Goal: Task Accomplishment & Management: Manage account settings

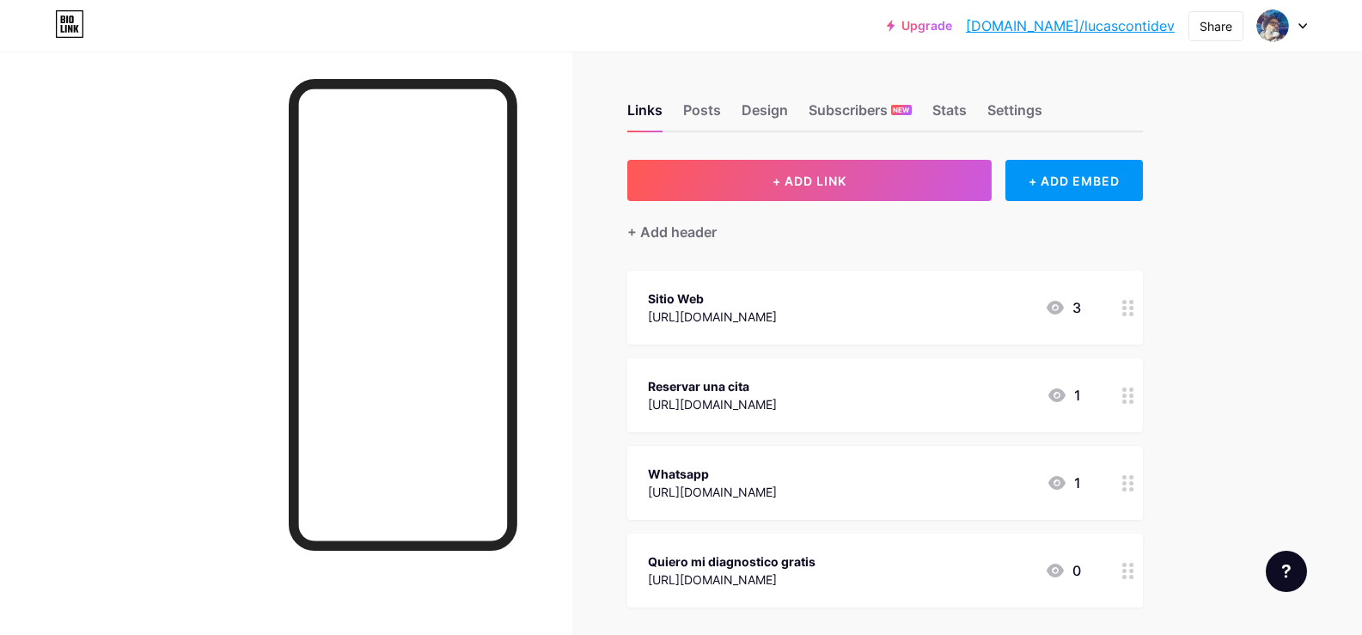
click at [1303, 26] on icon at bounding box center [1303, 26] width 9 height 6
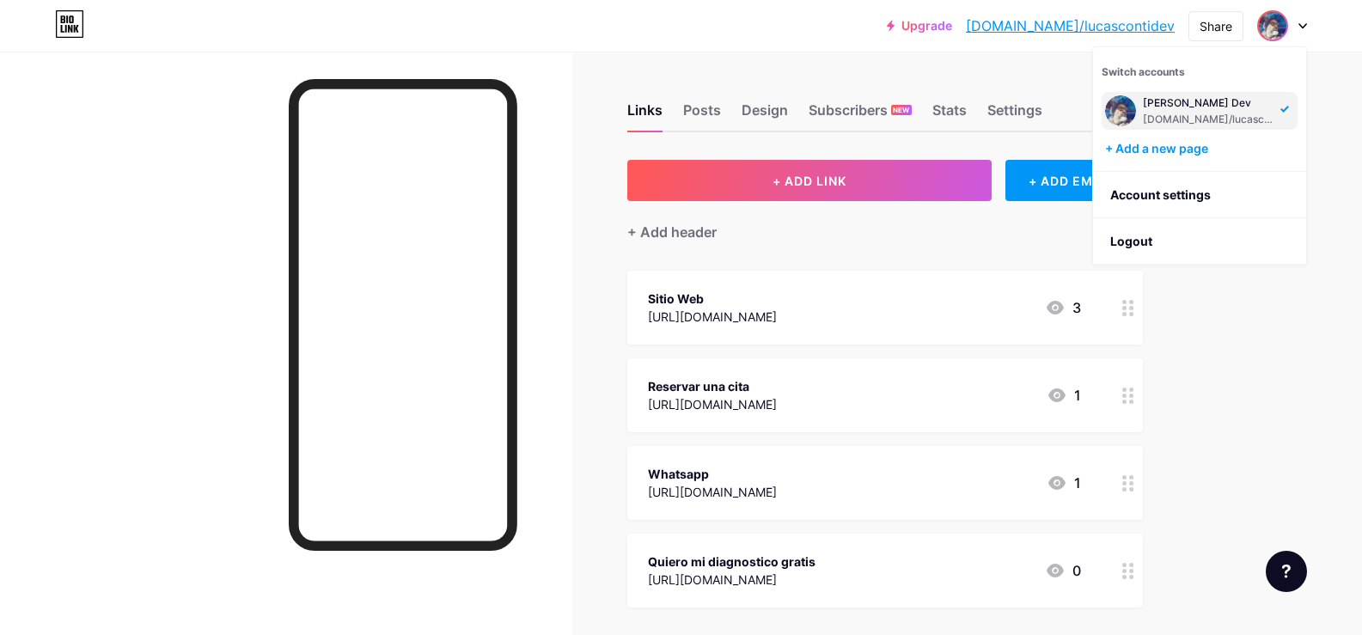
click at [615, 69] on div "Links Posts Design Subscribers NEW Stats Settings + ADD LINK + ADD EMBED + Add …" at bounding box center [607, 430] width 1215 height 756
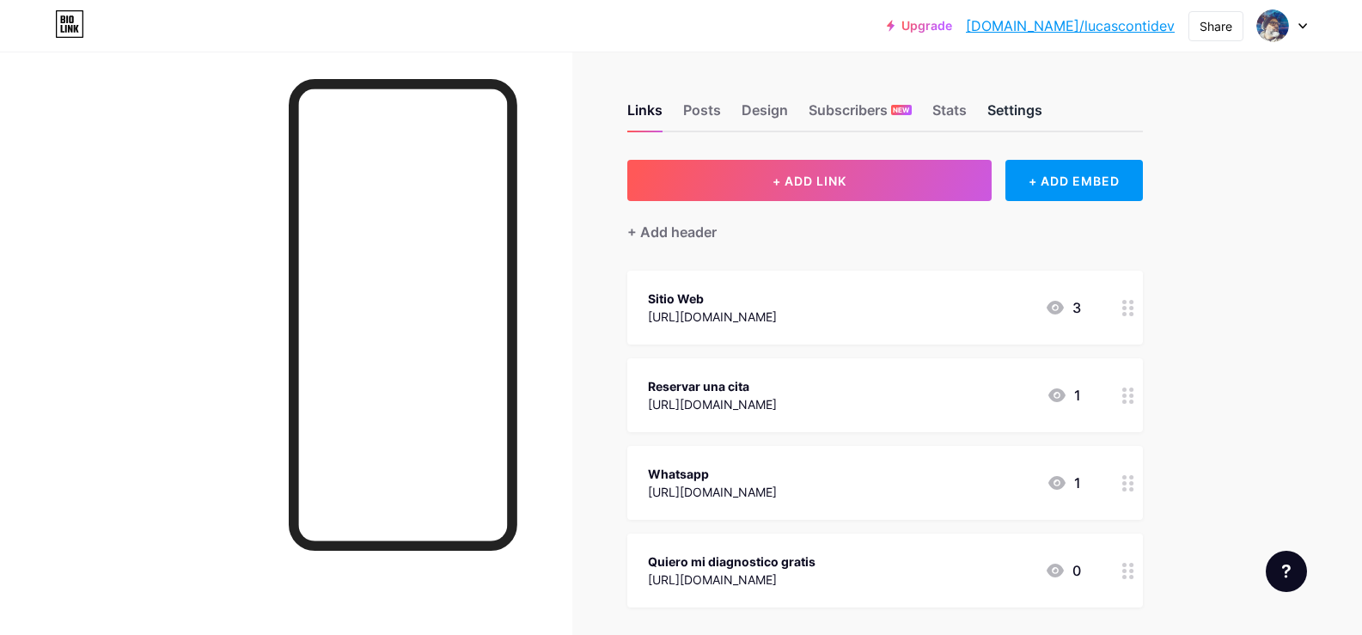
click at [1016, 115] on div "Settings" at bounding box center [1015, 115] width 55 height 31
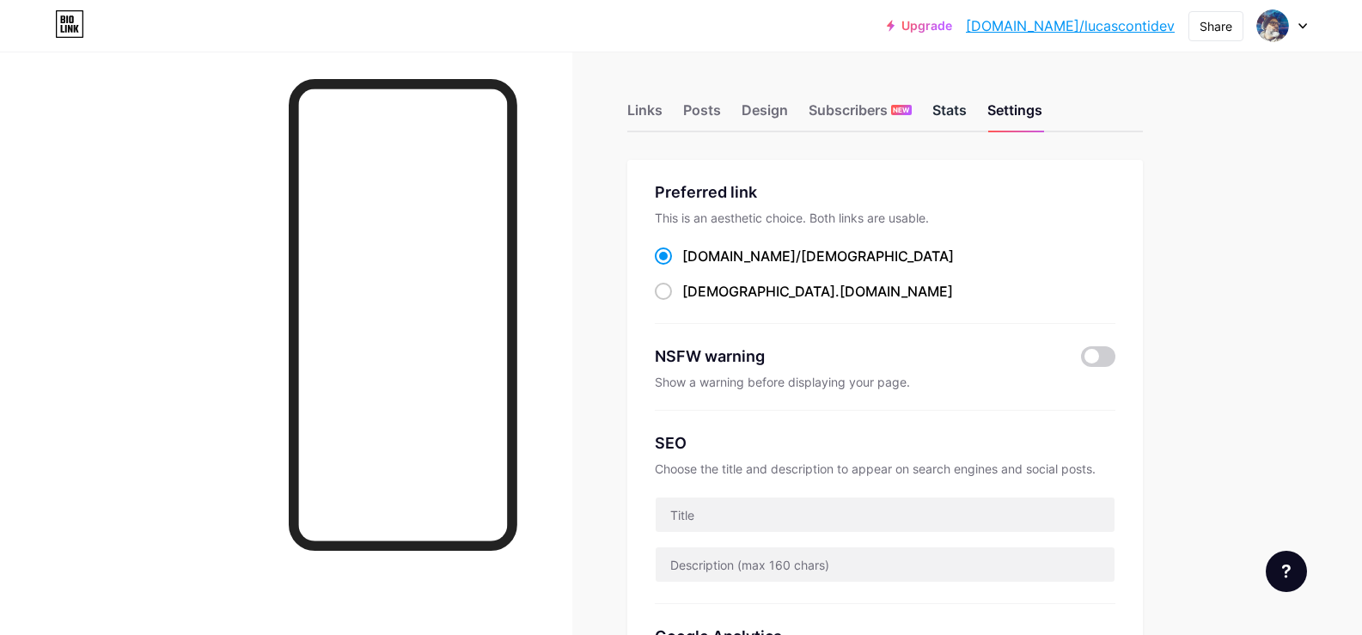
click at [949, 113] on div "Stats" at bounding box center [950, 115] width 34 height 31
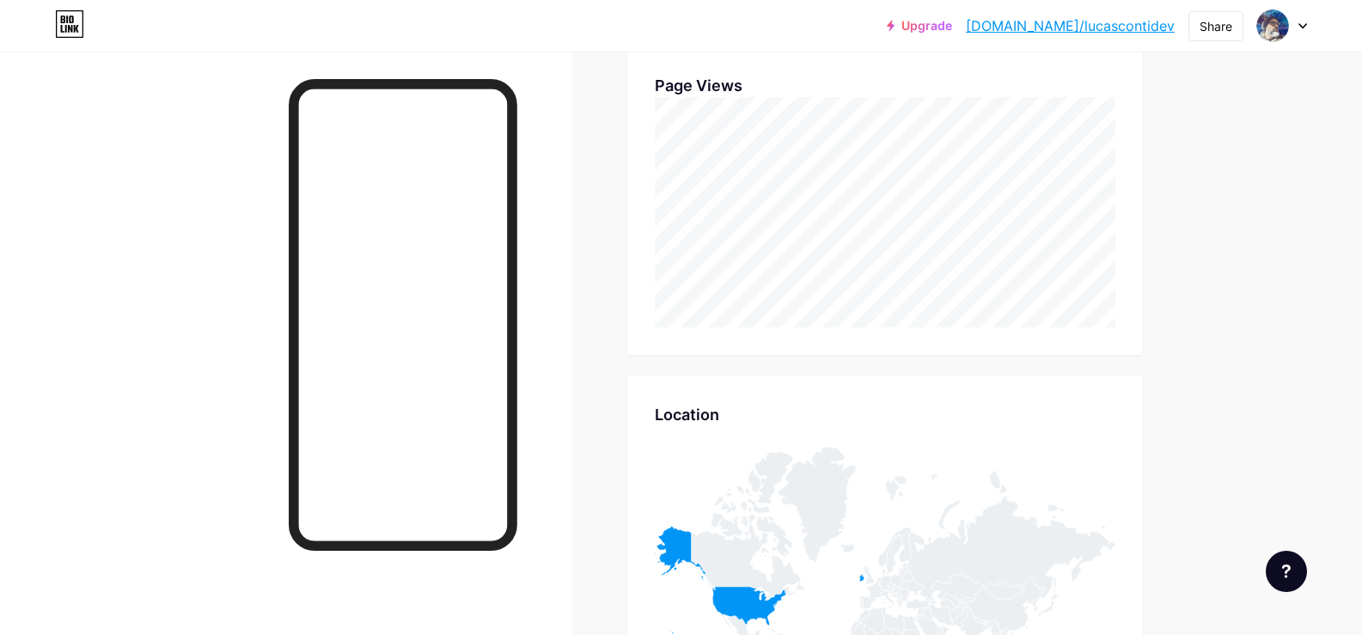
scroll to position [605, 0]
click at [1294, 26] on div at bounding box center [1282, 25] width 50 height 31
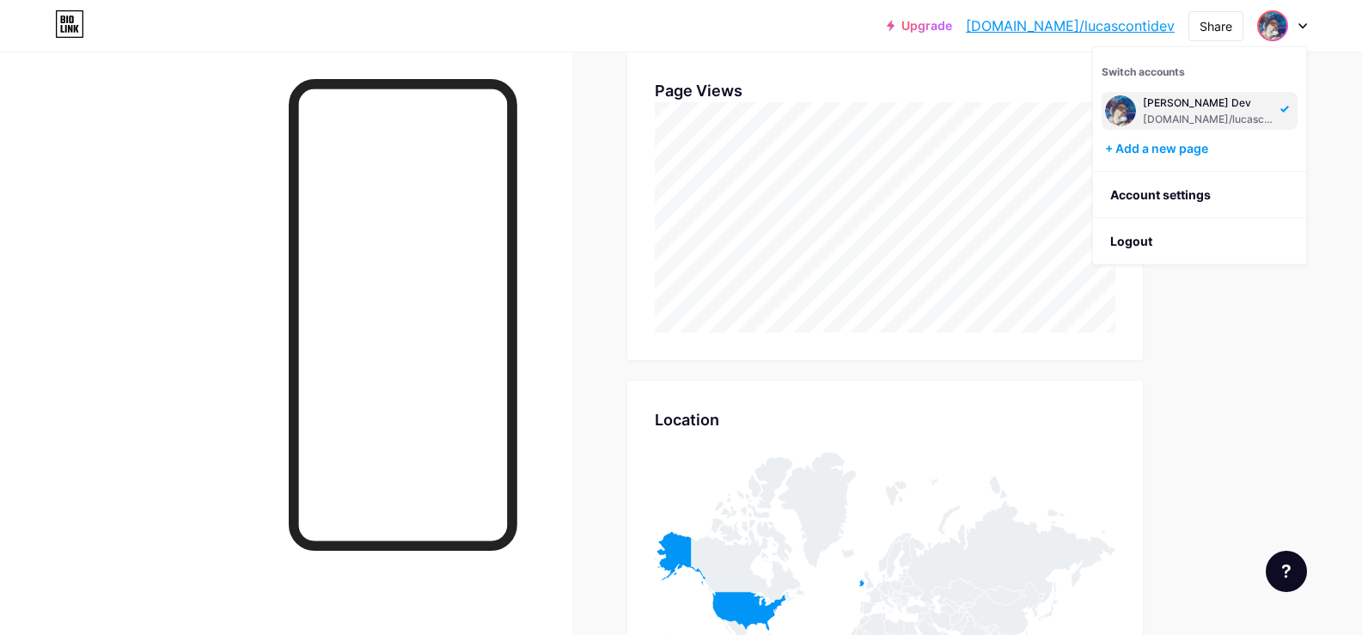
click at [217, 170] on div at bounding box center [286, 369] width 572 height 635
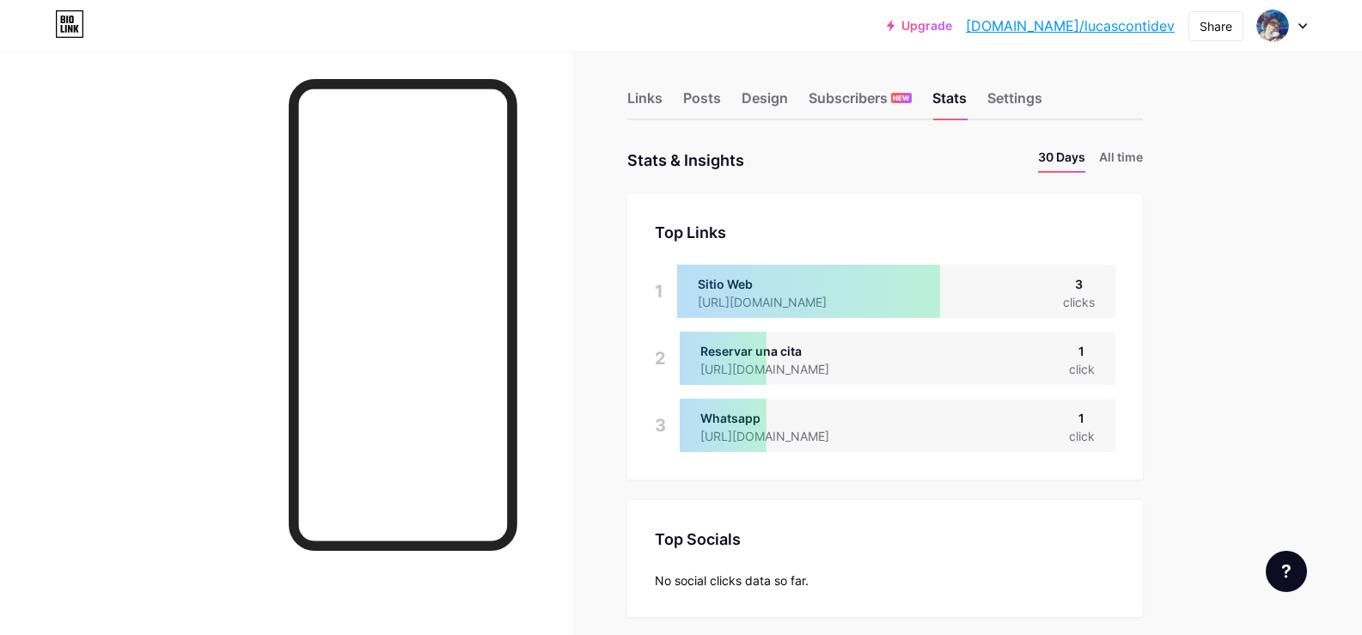
scroll to position [0, 0]
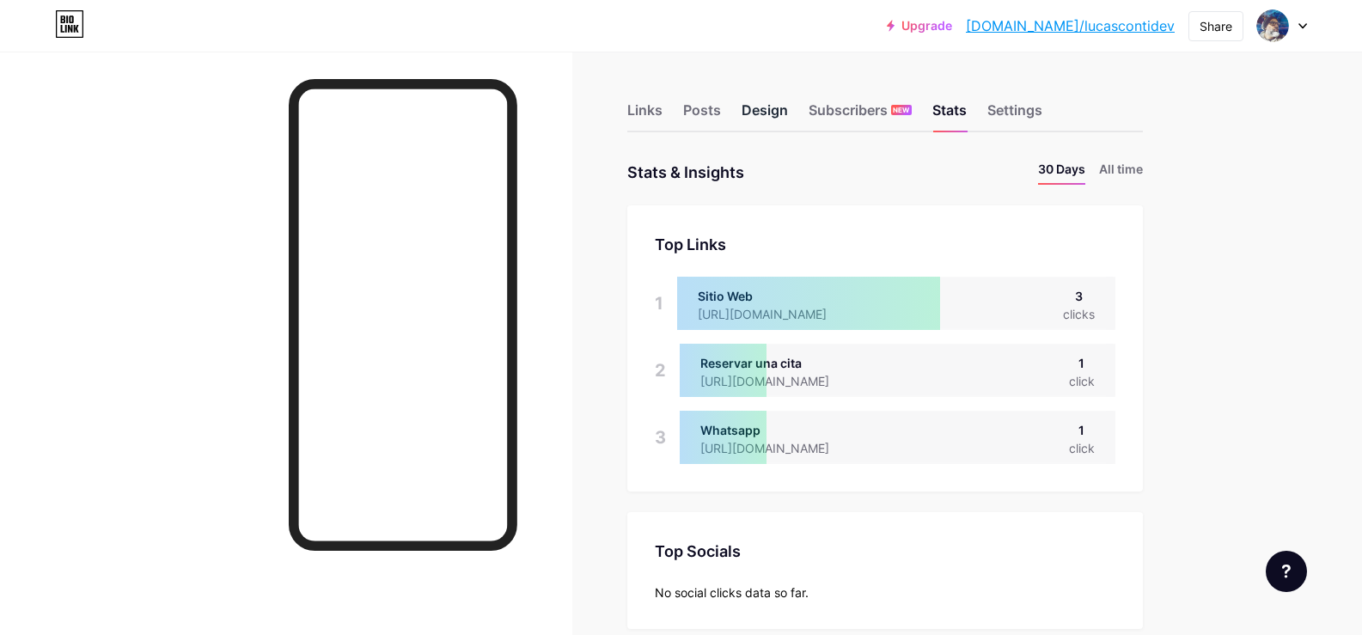
click at [761, 110] on div "Design" at bounding box center [765, 115] width 46 height 31
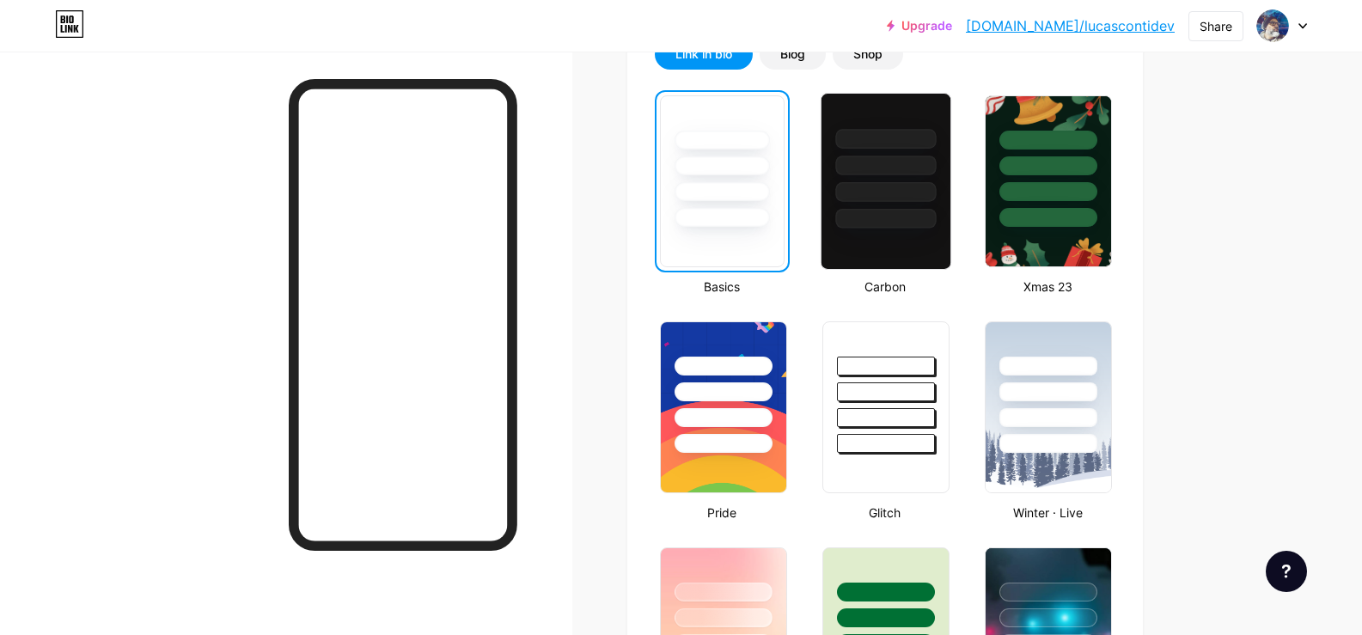
scroll to position [430, 0]
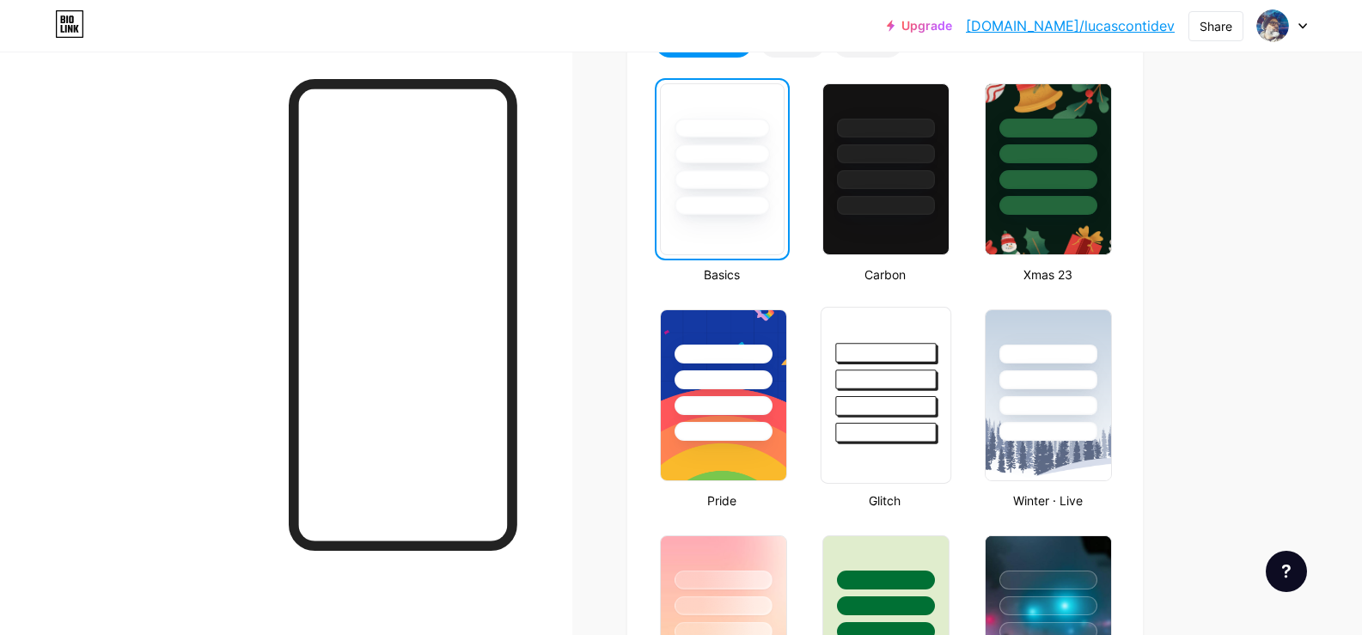
click at [906, 351] on div at bounding box center [885, 353] width 101 height 20
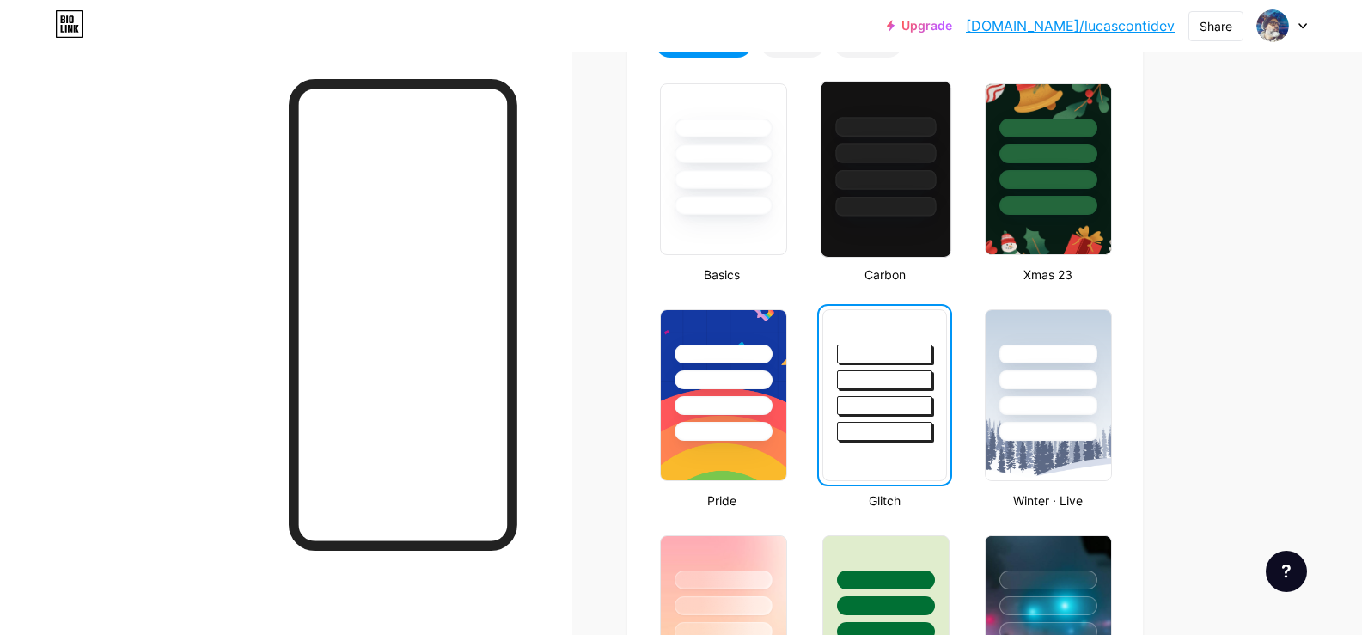
click at [882, 218] on div at bounding box center [886, 169] width 131 height 177
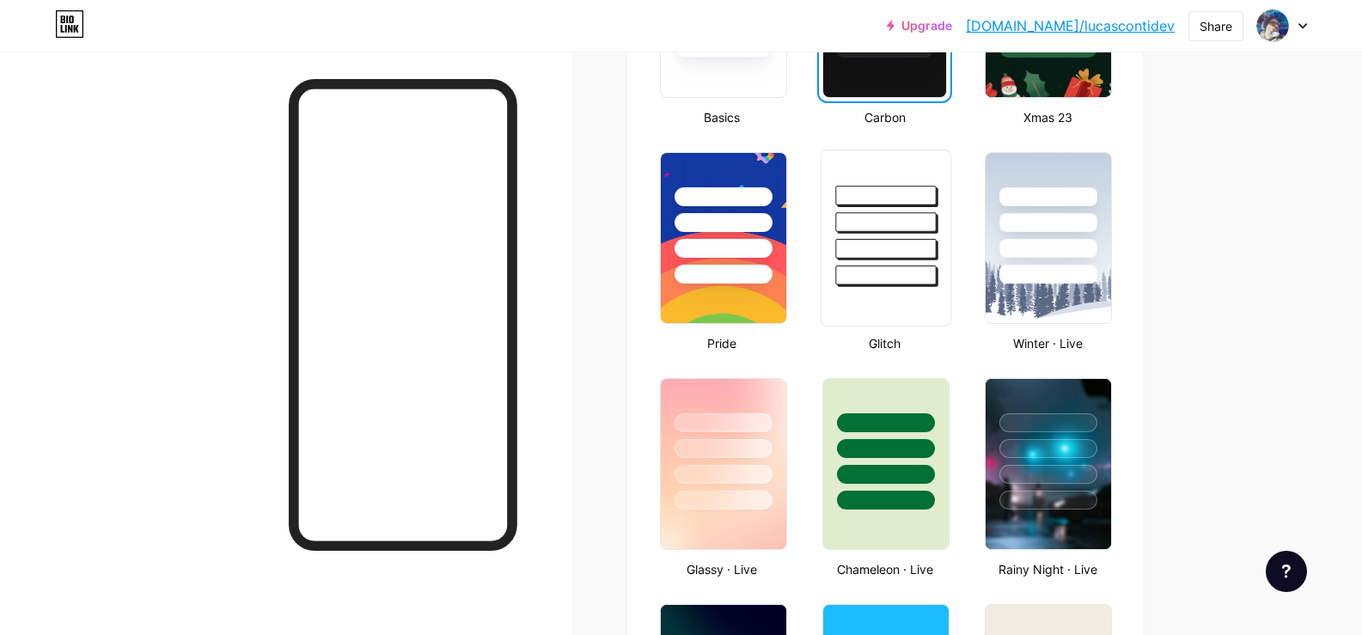
scroll to position [602, 0]
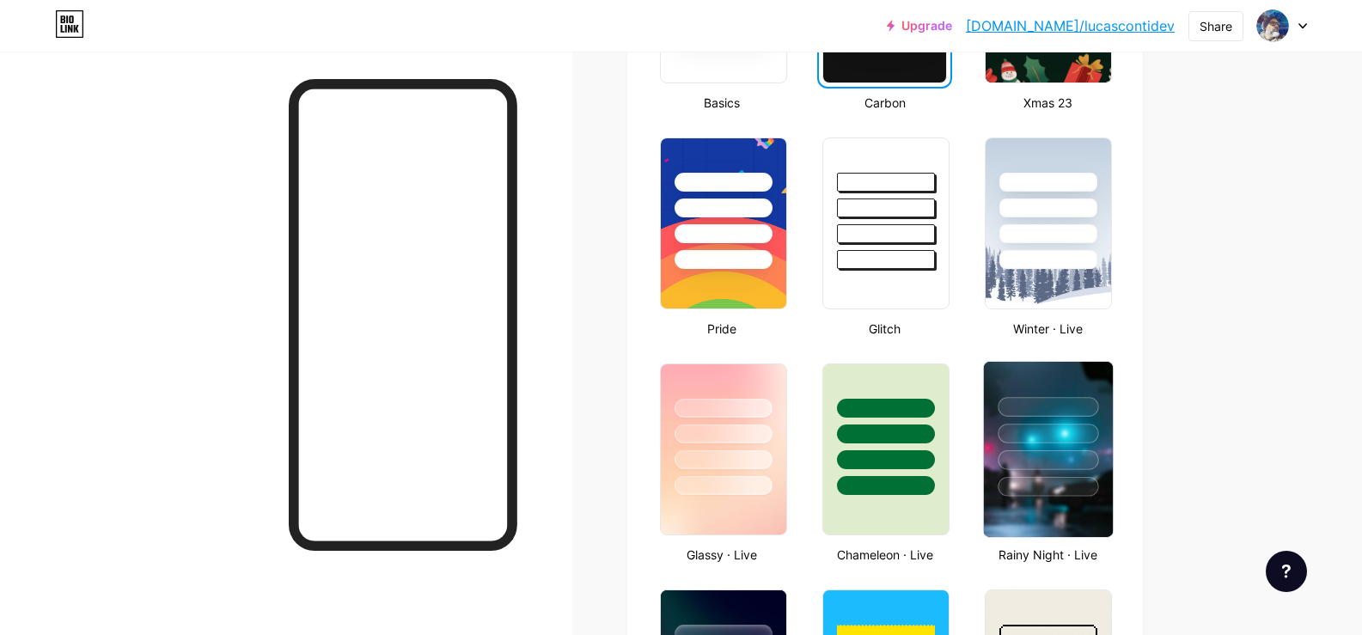
click at [1024, 419] on div at bounding box center [1048, 429] width 129 height 135
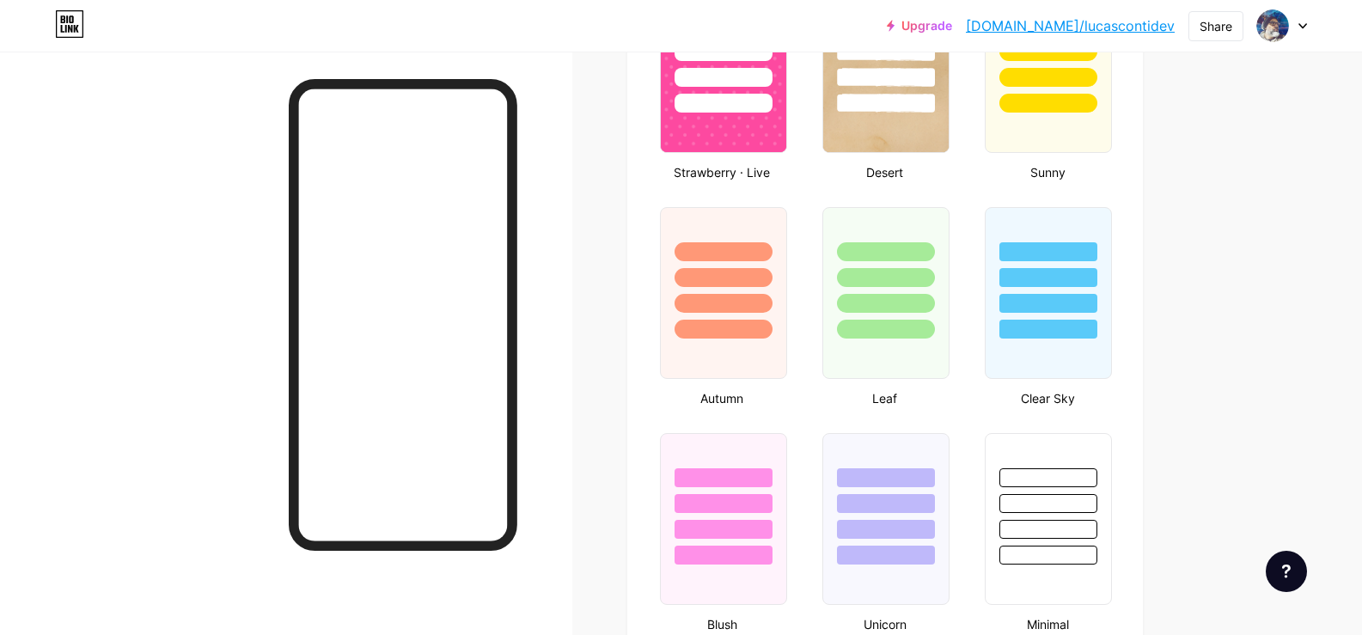
scroll to position [1633, 0]
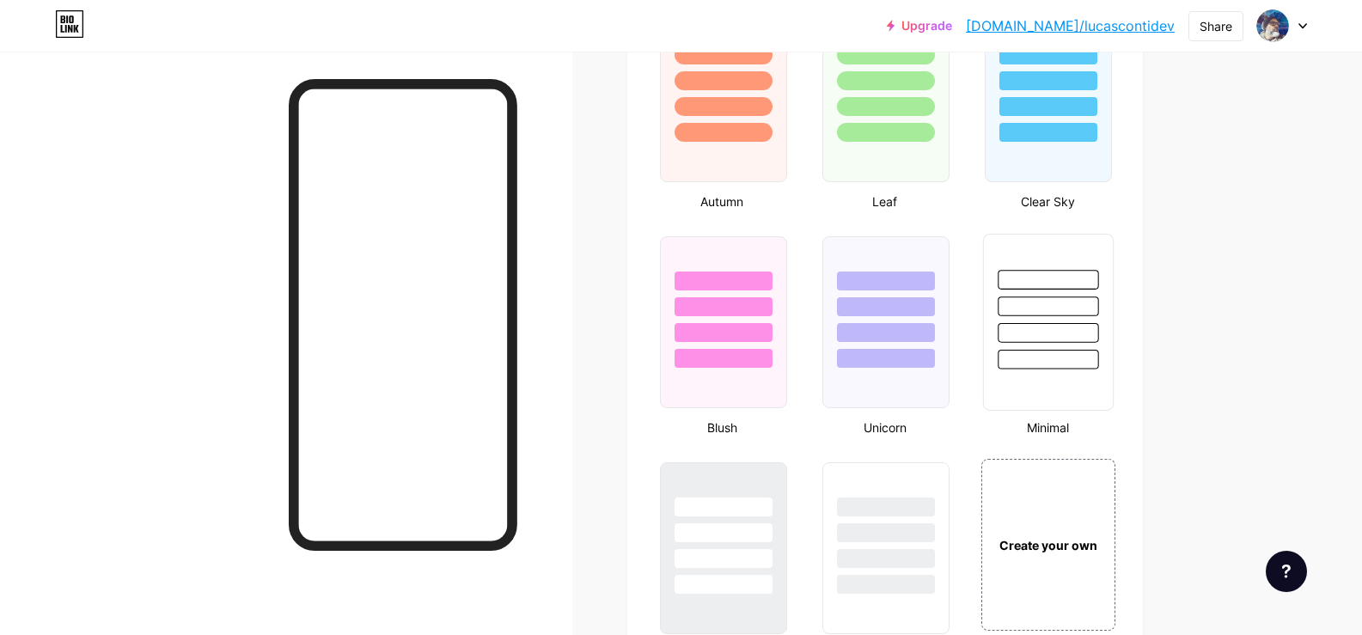
click at [1038, 360] on div at bounding box center [1049, 360] width 101 height 20
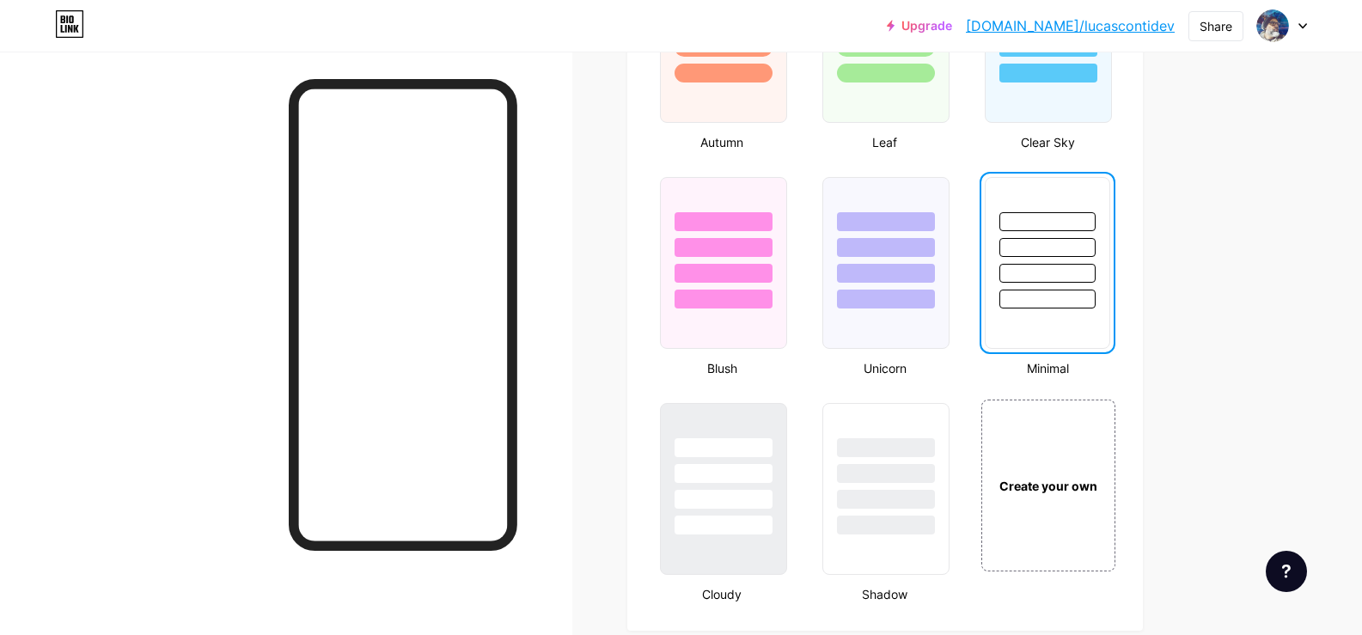
scroll to position [1891, 0]
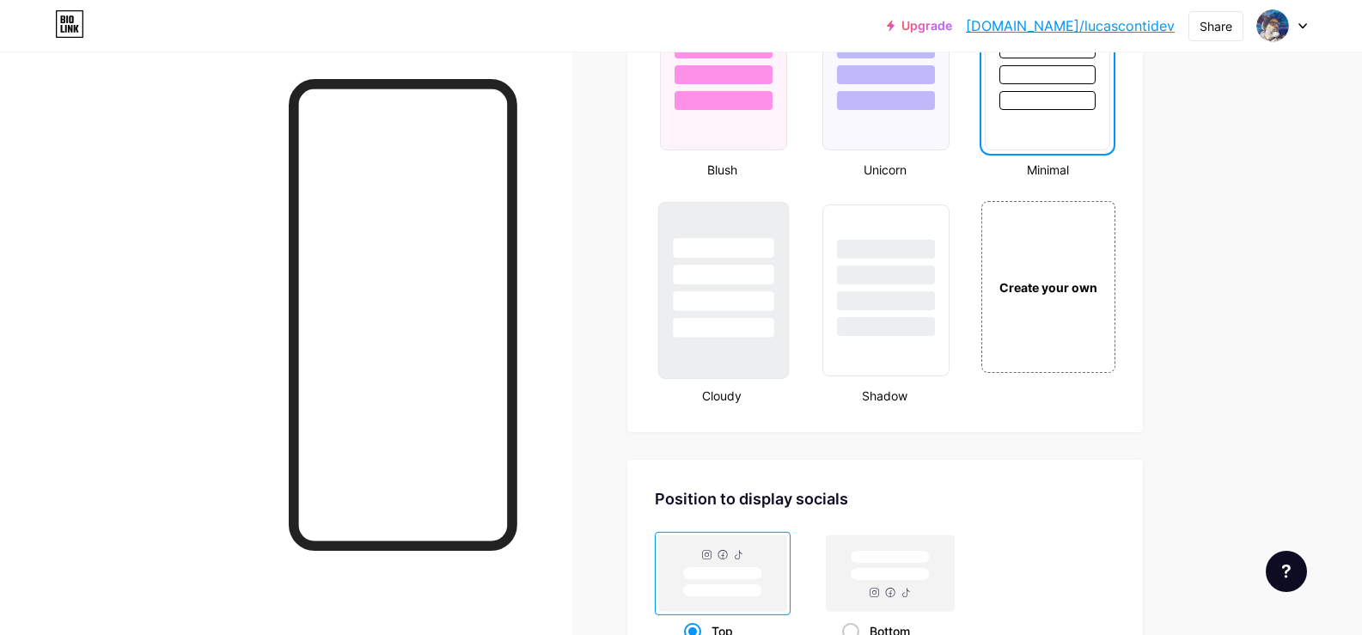
click at [756, 330] on div at bounding box center [723, 328] width 101 height 20
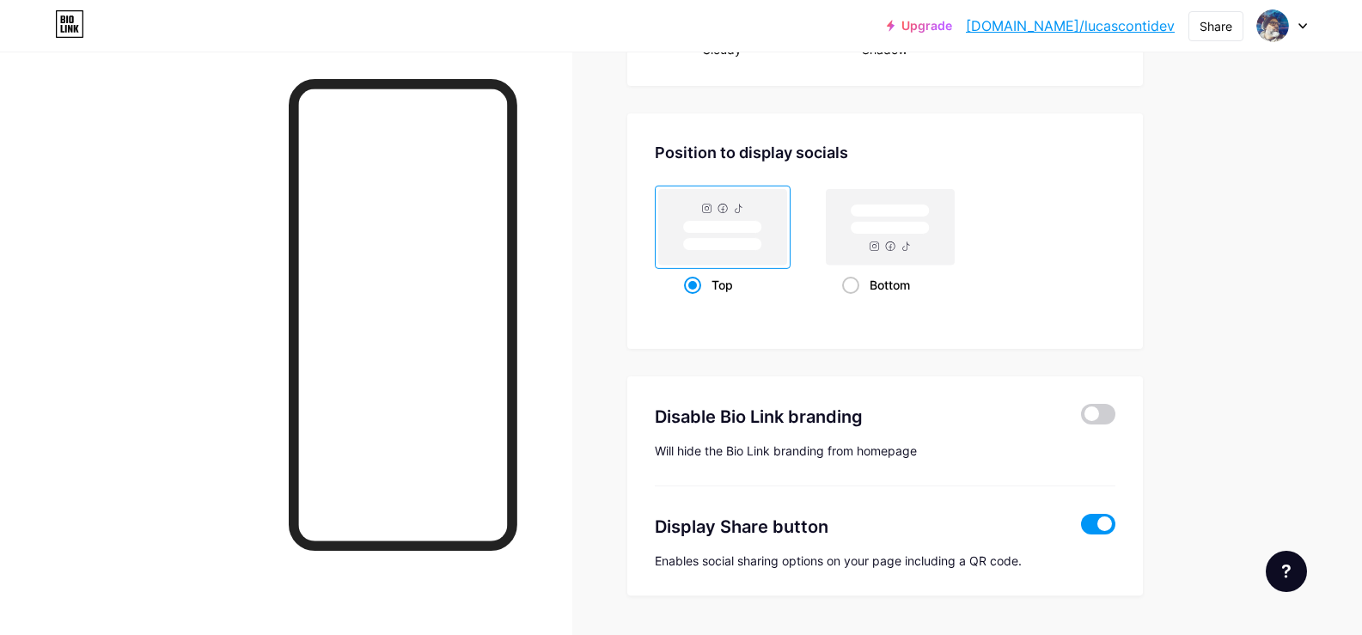
scroll to position [2285, 0]
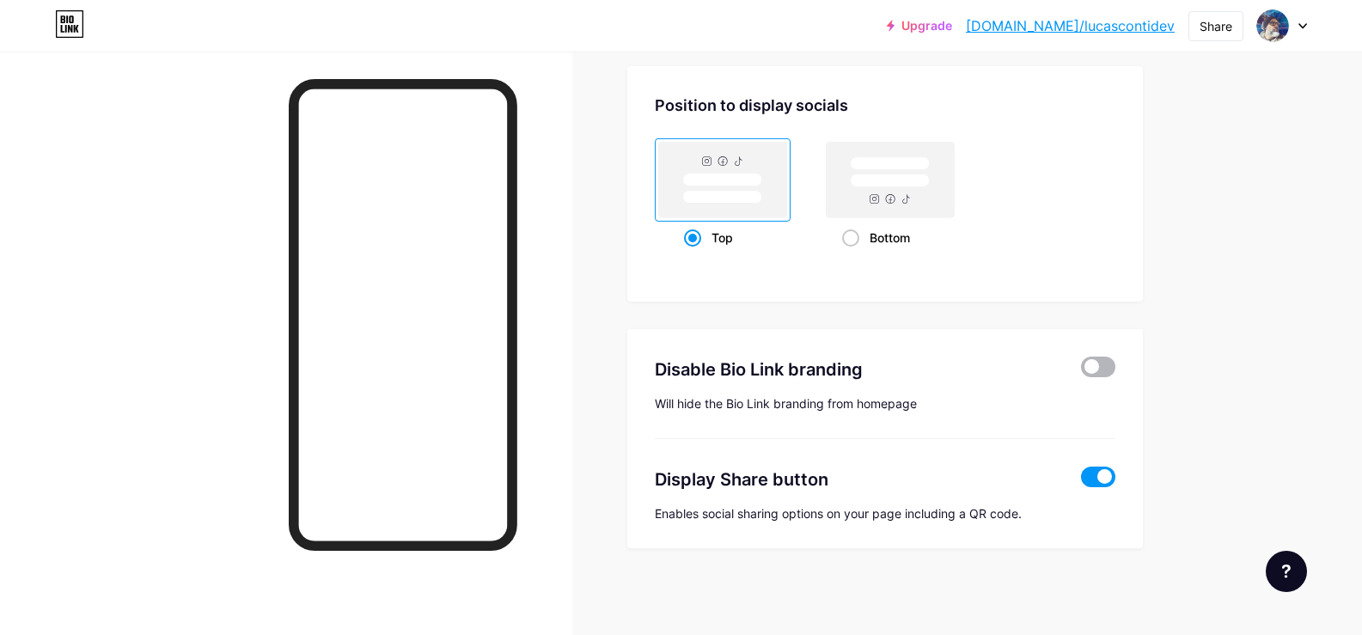
click at [1114, 373] on span at bounding box center [1098, 367] width 34 height 21
click at [1081, 371] on input "checkbox" at bounding box center [1081, 371] width 0 height 0
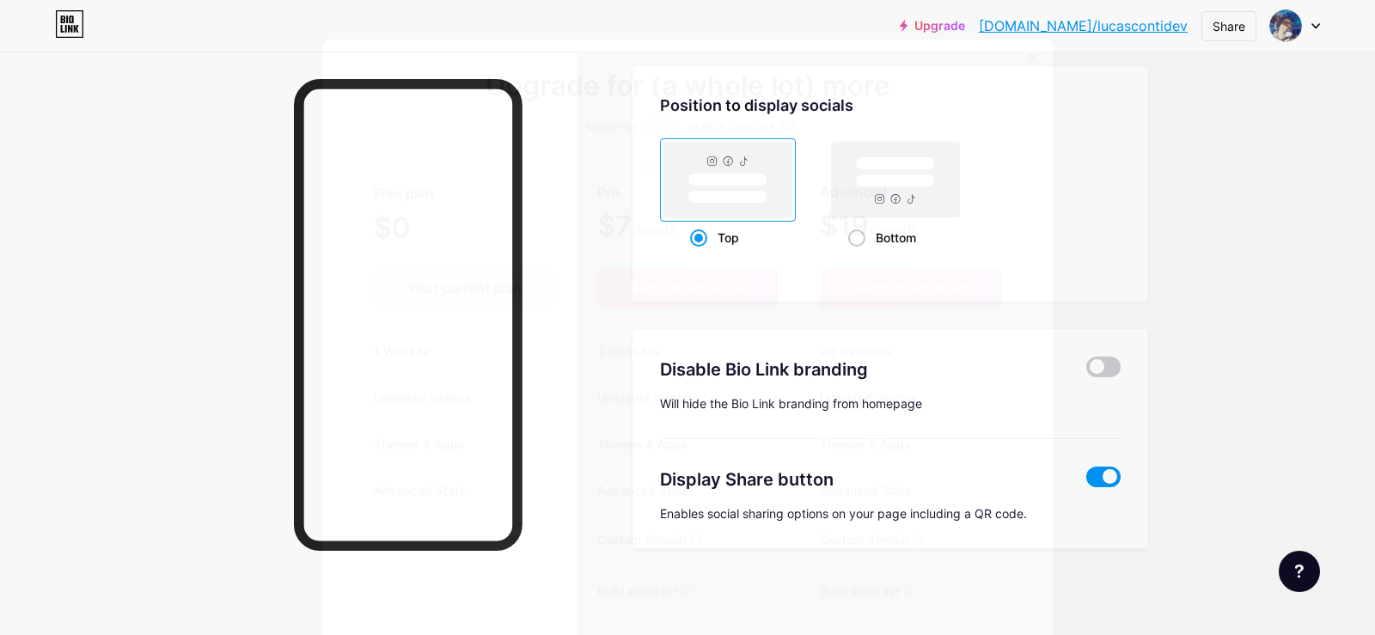
click at [1027, 64] on icon at bounding box center [1034, 59] width 14 height 14
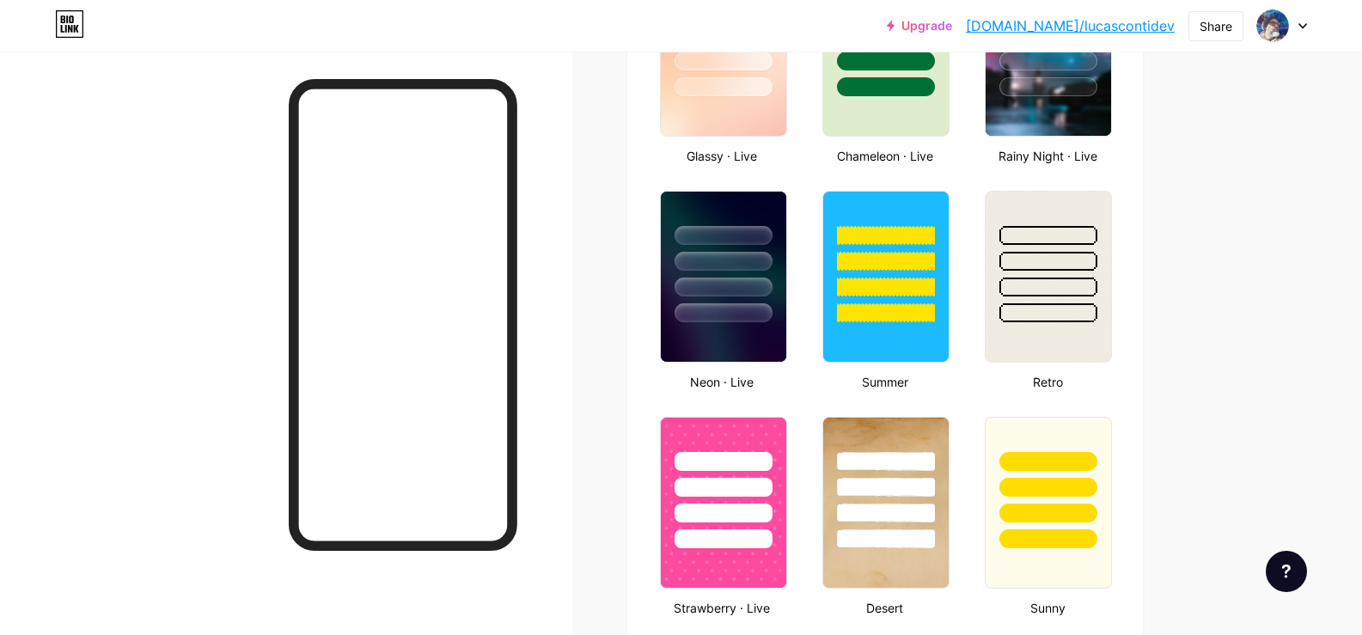
scroll to position [995, 0]
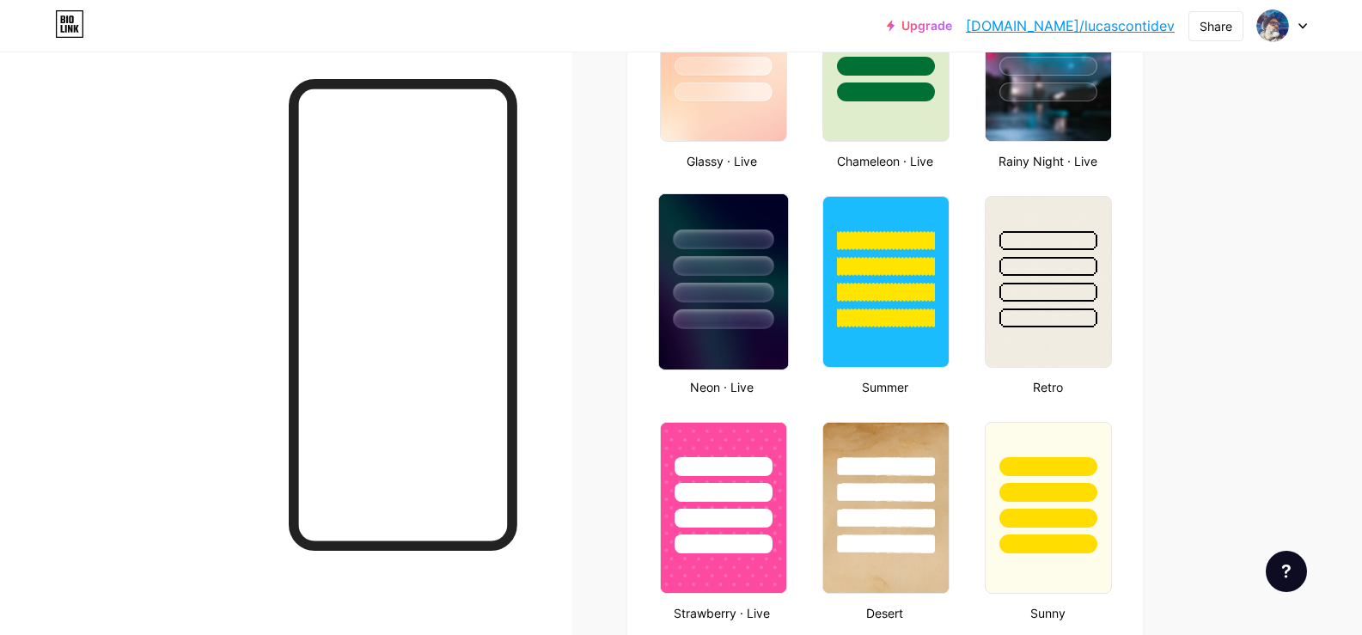
click at [755, 321] on div at bounding box center [723, 319] width 101 height 20
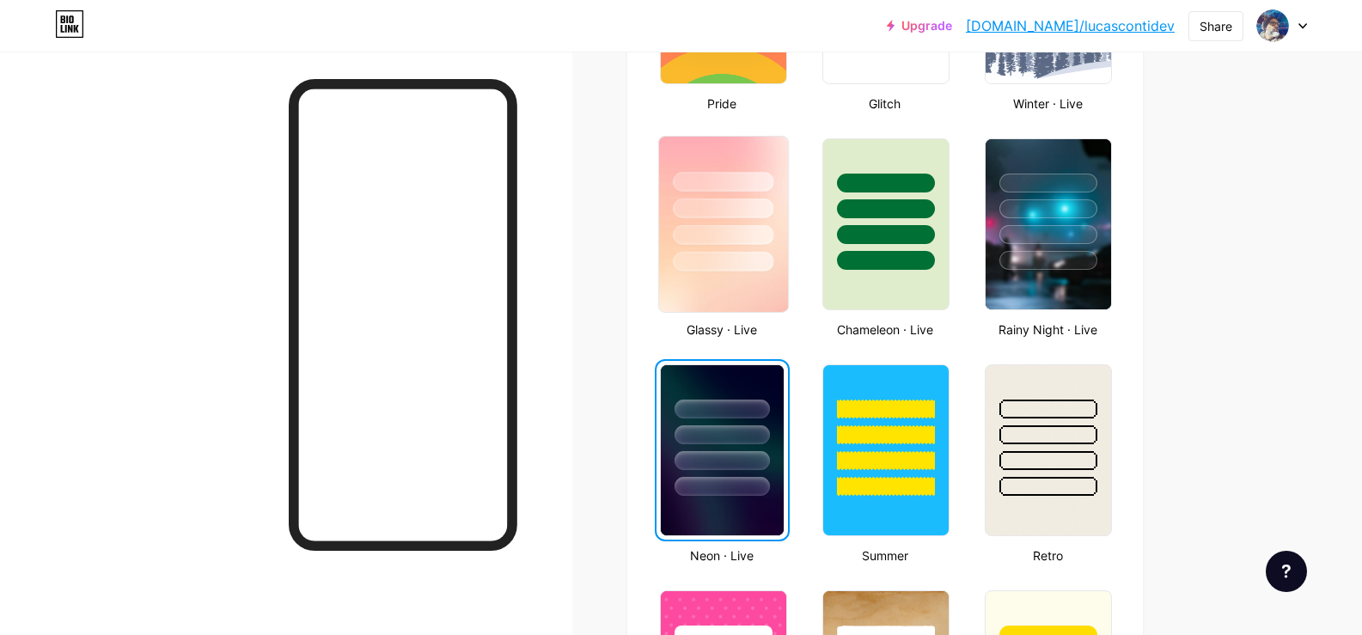
scroll to position [823, 0]
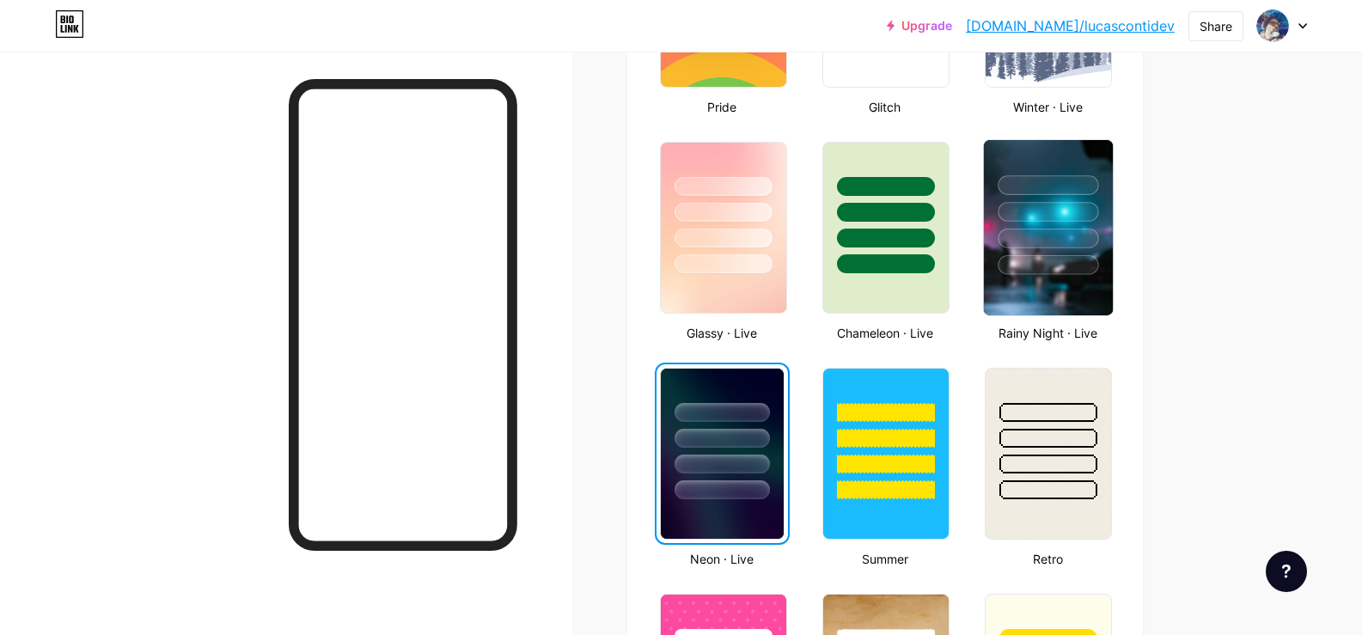
click at [1066, 284] on img at bounding box center [1048, 227] width 129 height 175
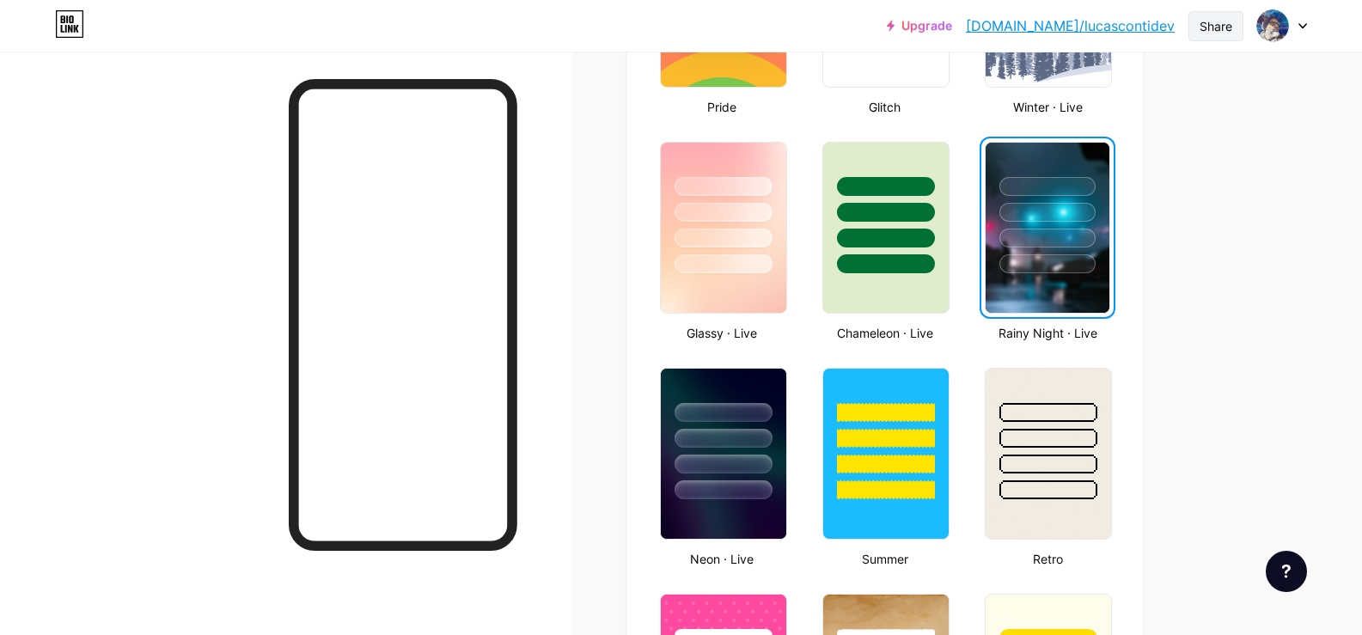
click at [1217, 37] on div "Share" at bounding box center [1216, 26] width 55 height 30
